Goal: Ask a question

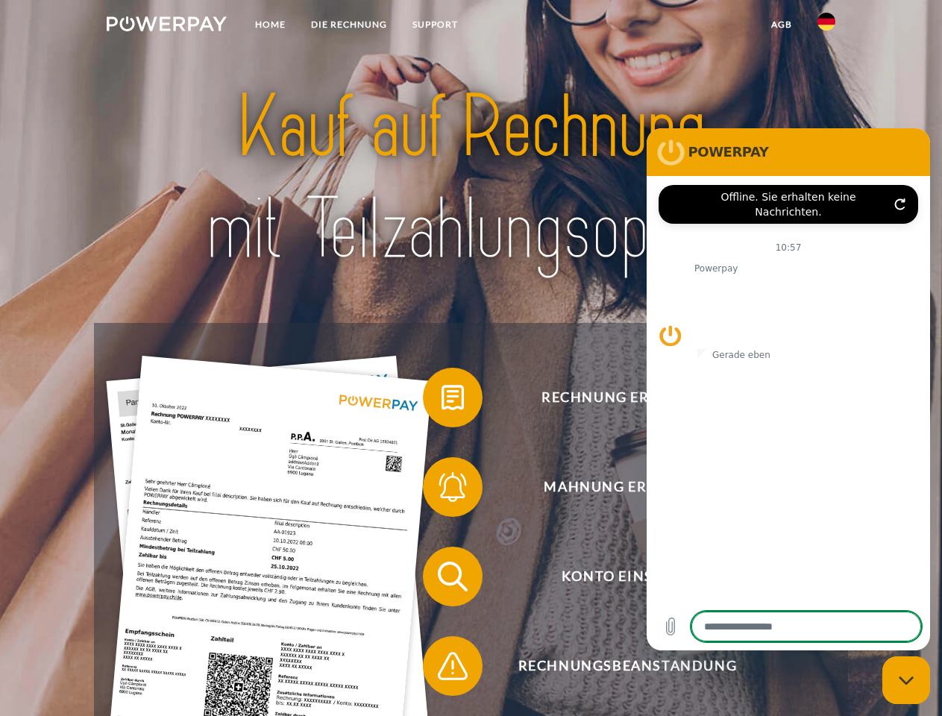
click at [166, 26] on img at bounding box center [167, 23] width 120 height 15
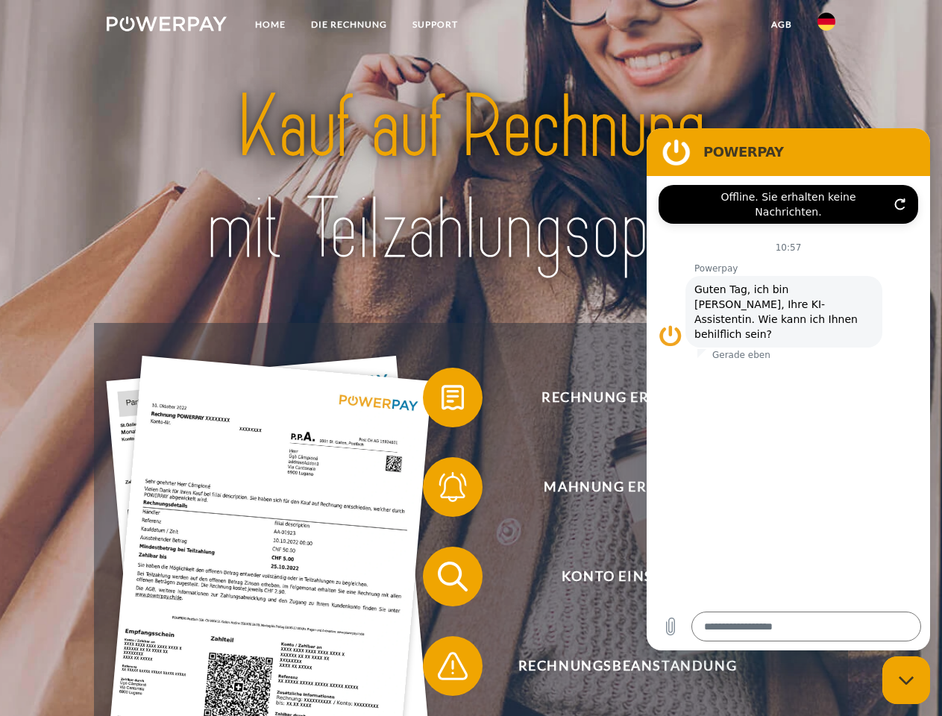
click at [826, 26] on img at bounding box center [826, 22] width 18 height 18
click at [781, 25] on link "agb" at bounding box center [781, 24] width 46 height 27
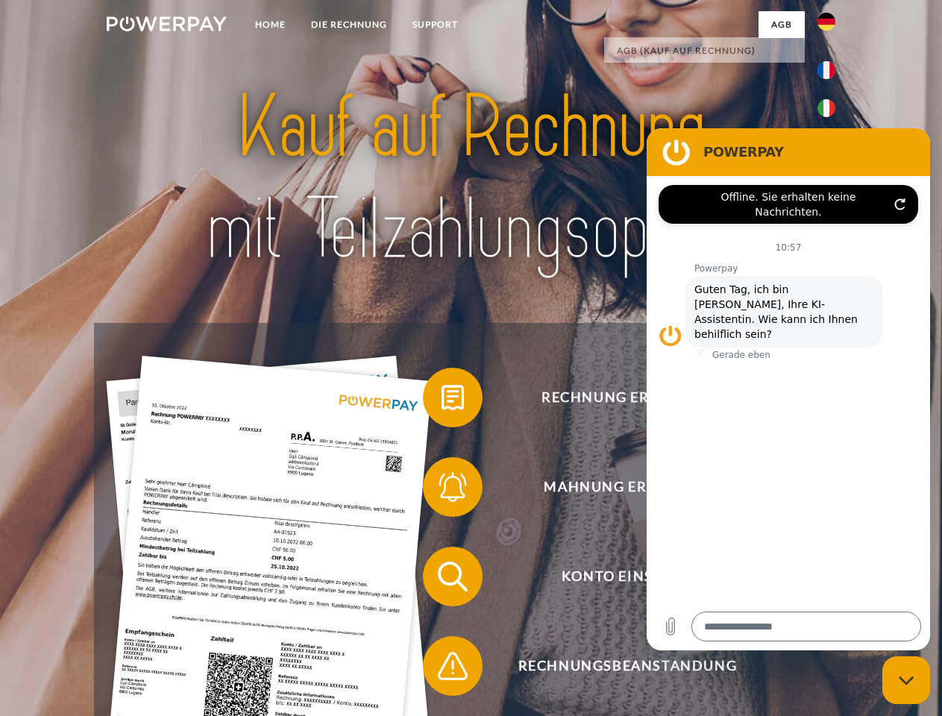
click at [441, 400] on span at bounding box center [430, 397] width 75 height 75
click at [441, 490] on span at bounding box center [430, 487] width 75 height 75
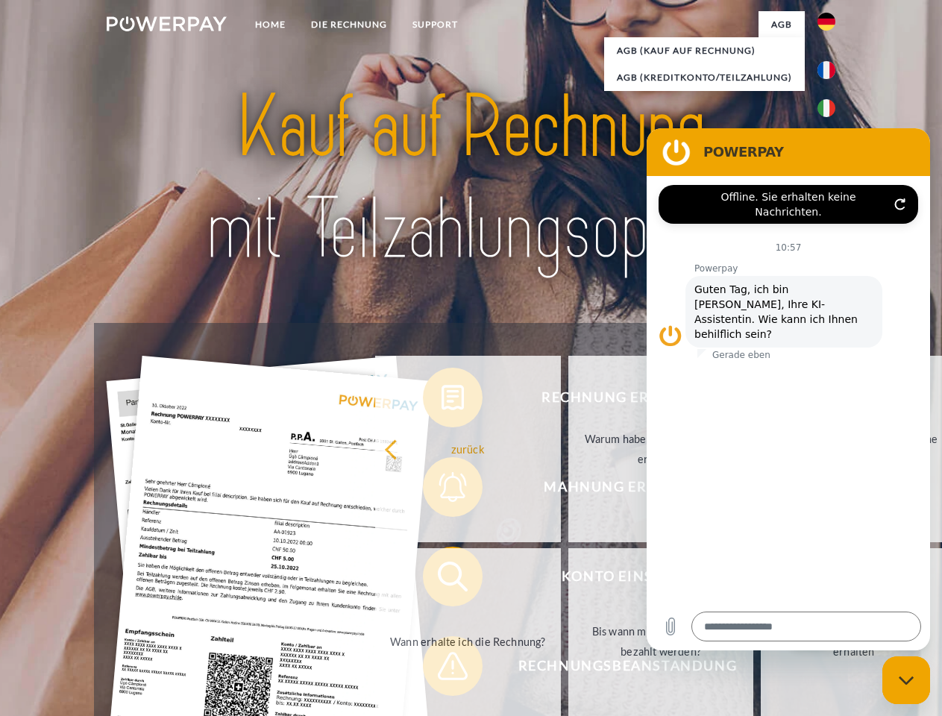
click at [568, 579] on link "Bis wann muss die Rechnung bezahlt werden?" at bounding box center [661, 641] width 186 height 186
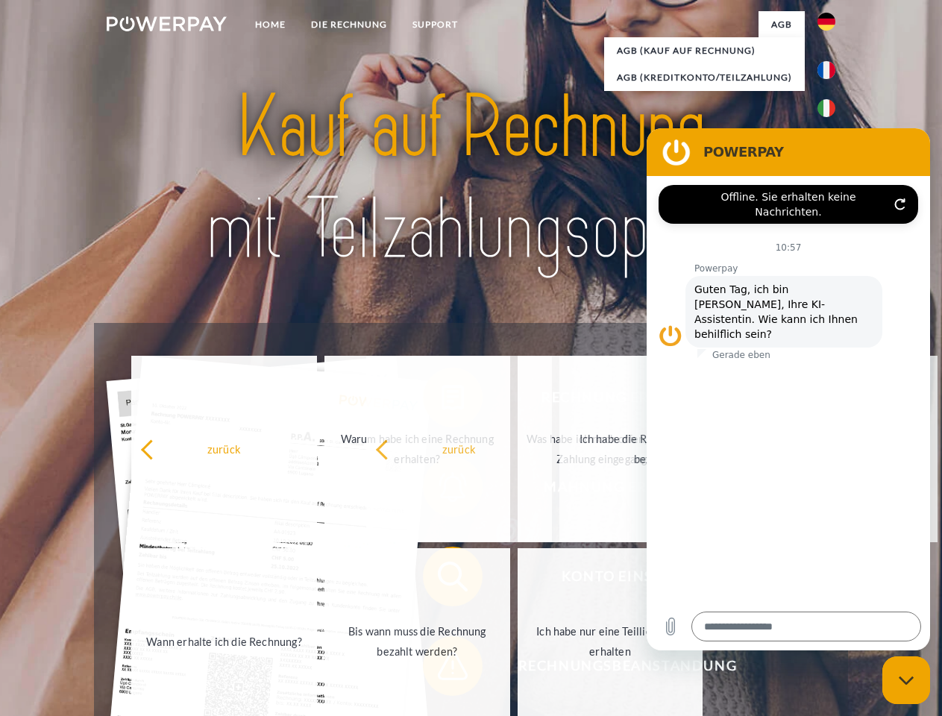
click at [441, 669] on span at bounding box center [430, 666] width 75 height 75
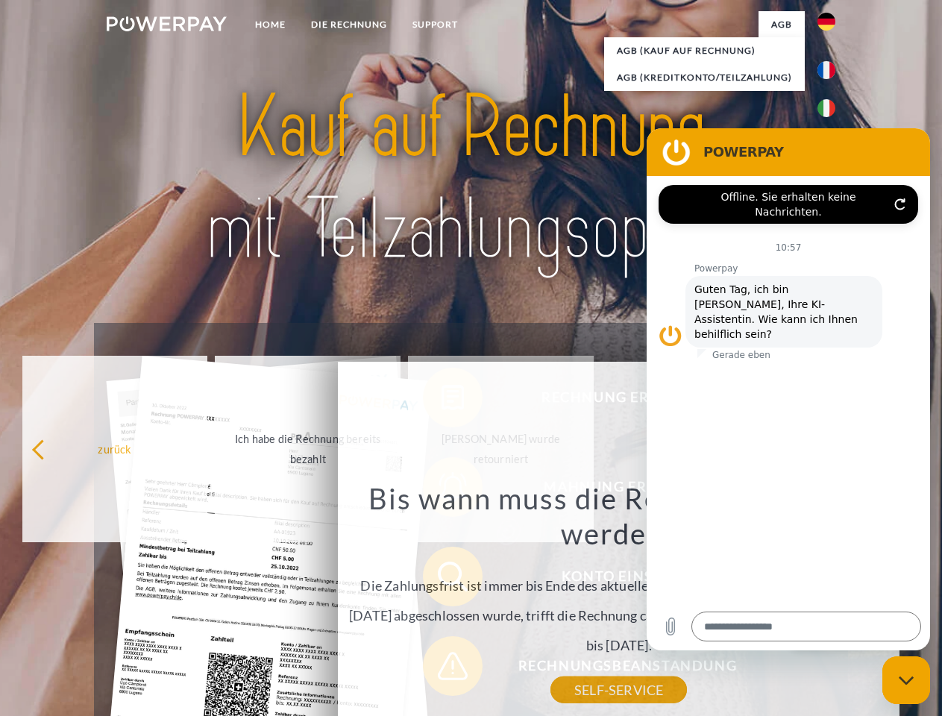
click at [906, 680] on icon "Messaging-Fenster schließen" at bounding box center [906, 681] width 16 height 10
type textarea "*"
